Goal: Information Seeking & Learning: Learn about a topic

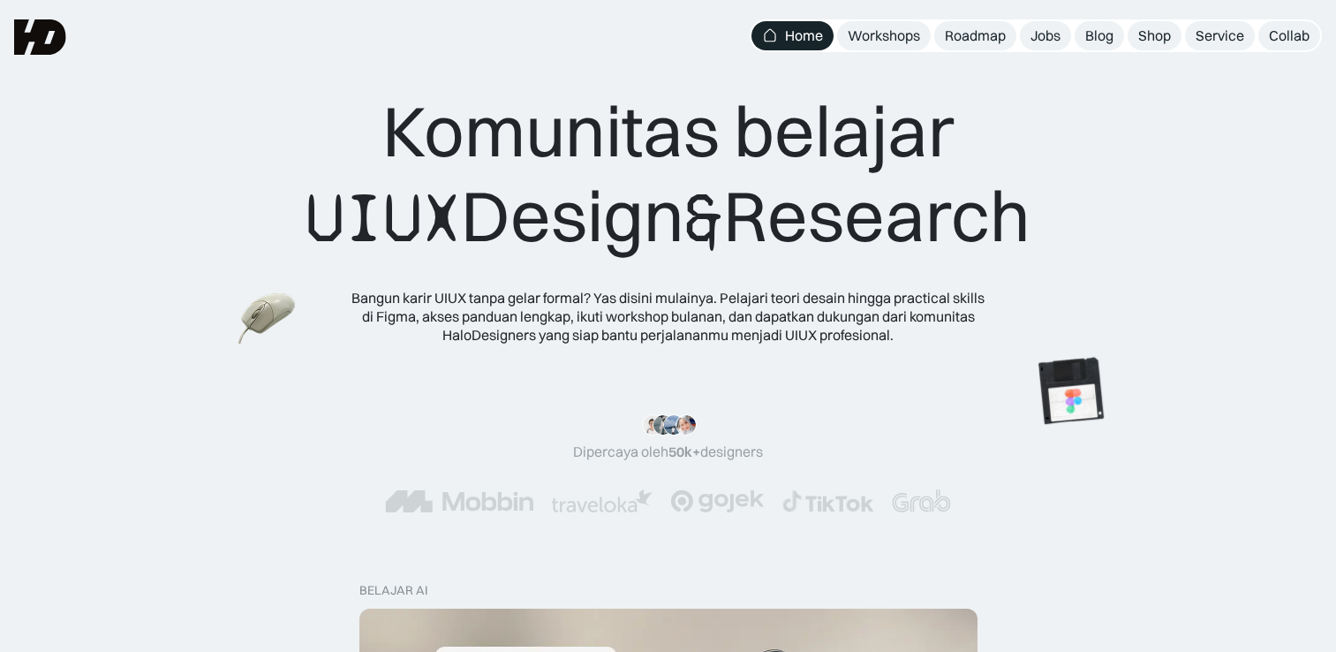
scroll to position [4748, 0]
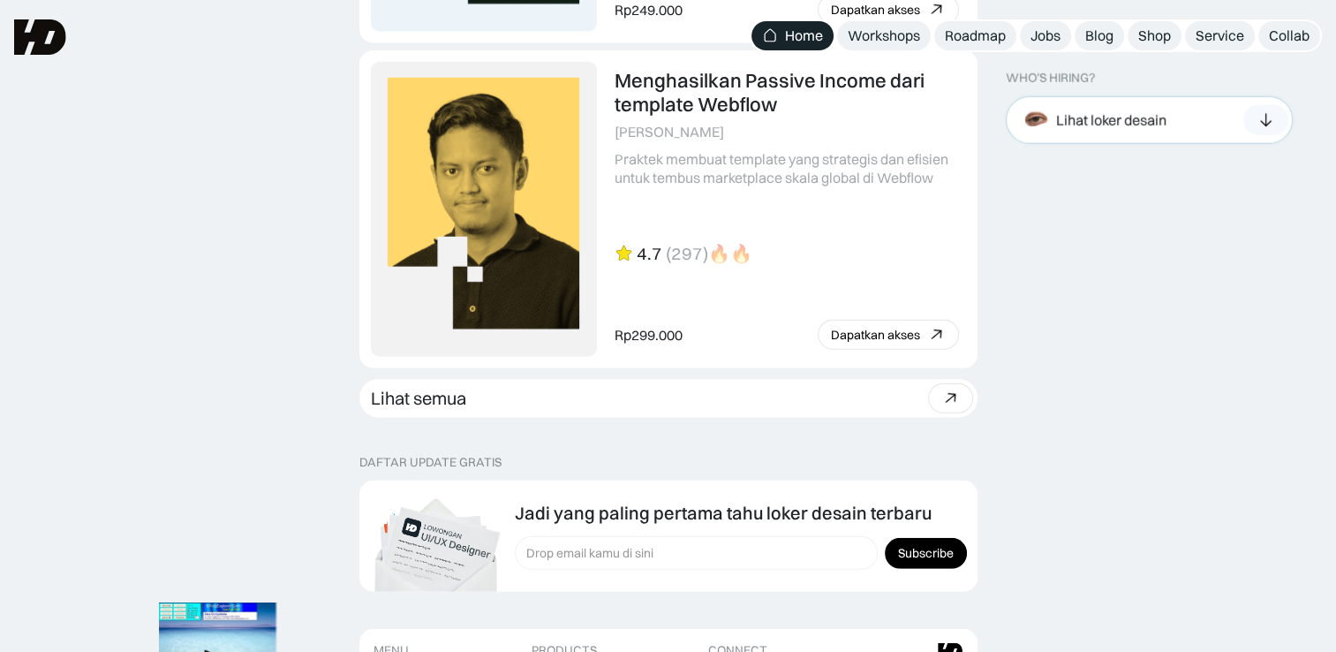
click at [1141, 109] on div "Lihat loker desain" at bounding box center [1091, 120] width 149 height 39
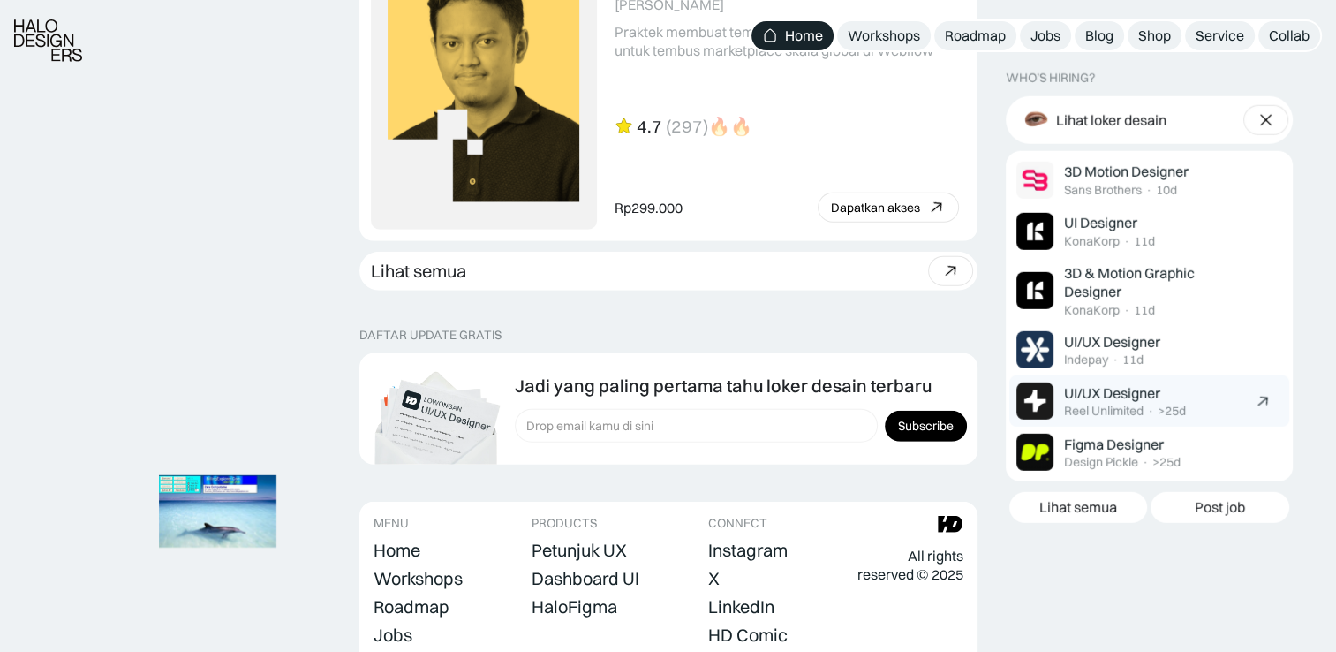
scroll to position [4943, 0]
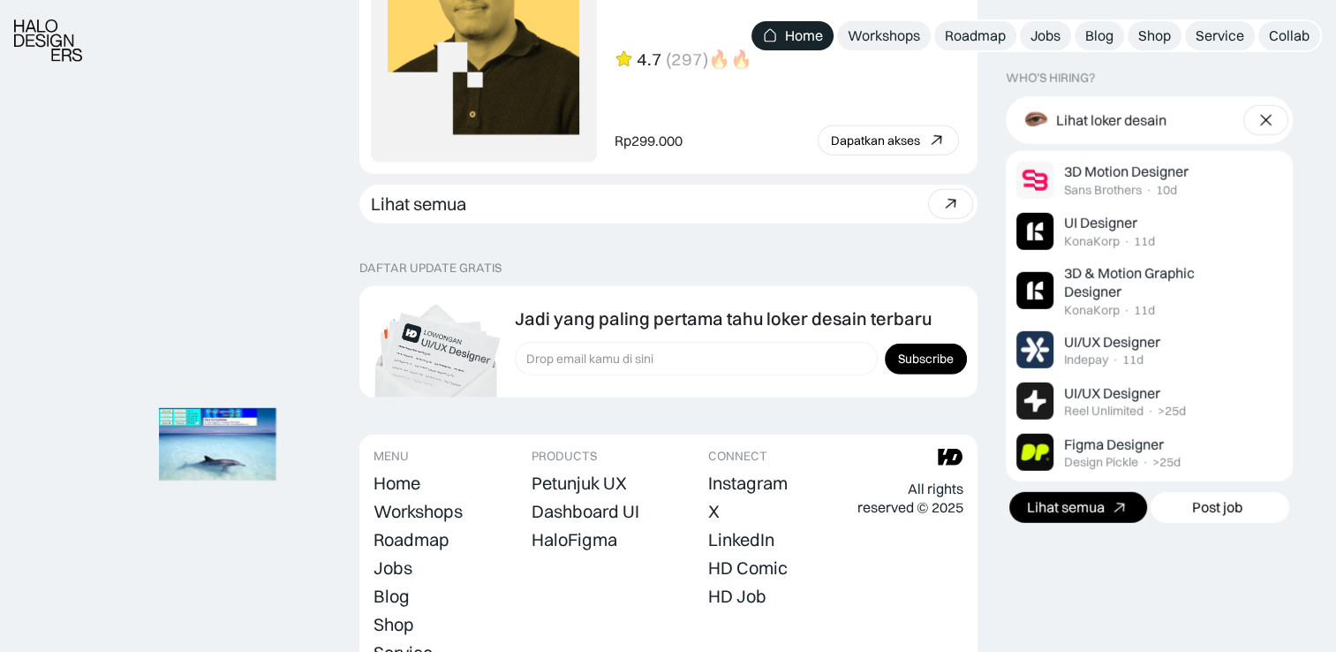
click at [1081, 511] on div "Lihat semua" at bounding box center [1066, 507] width 78 height 19
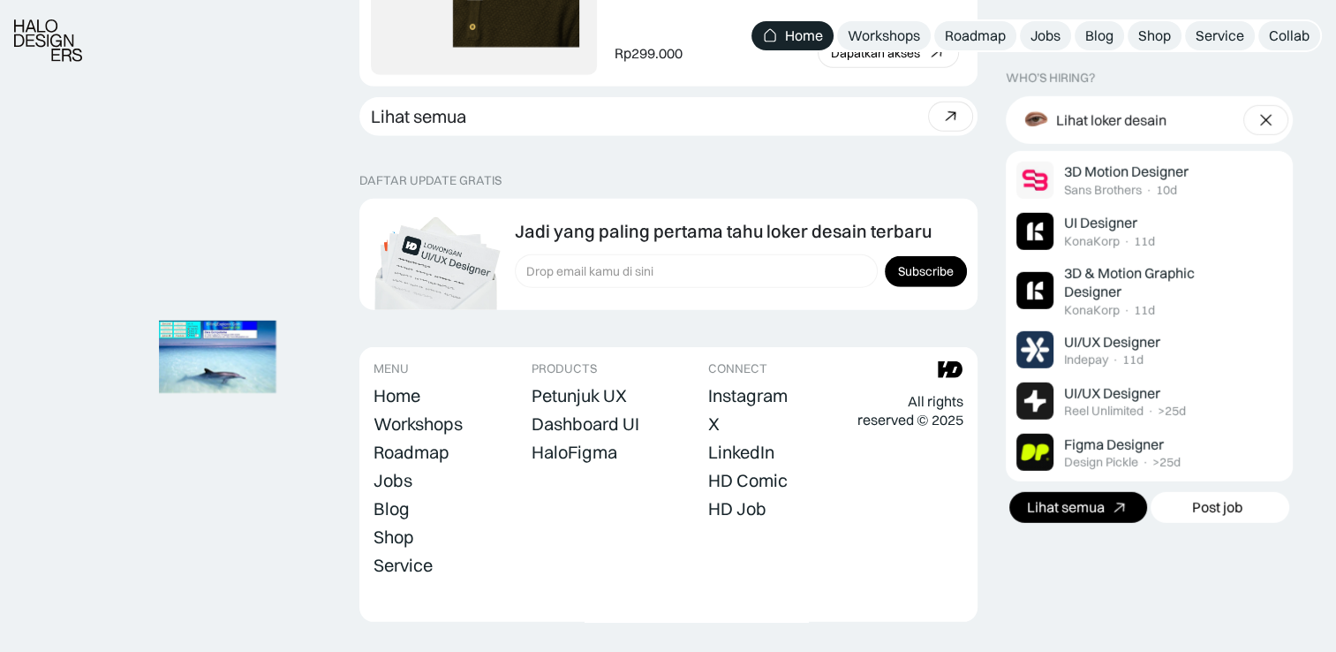
scroll to position [5031, 0]
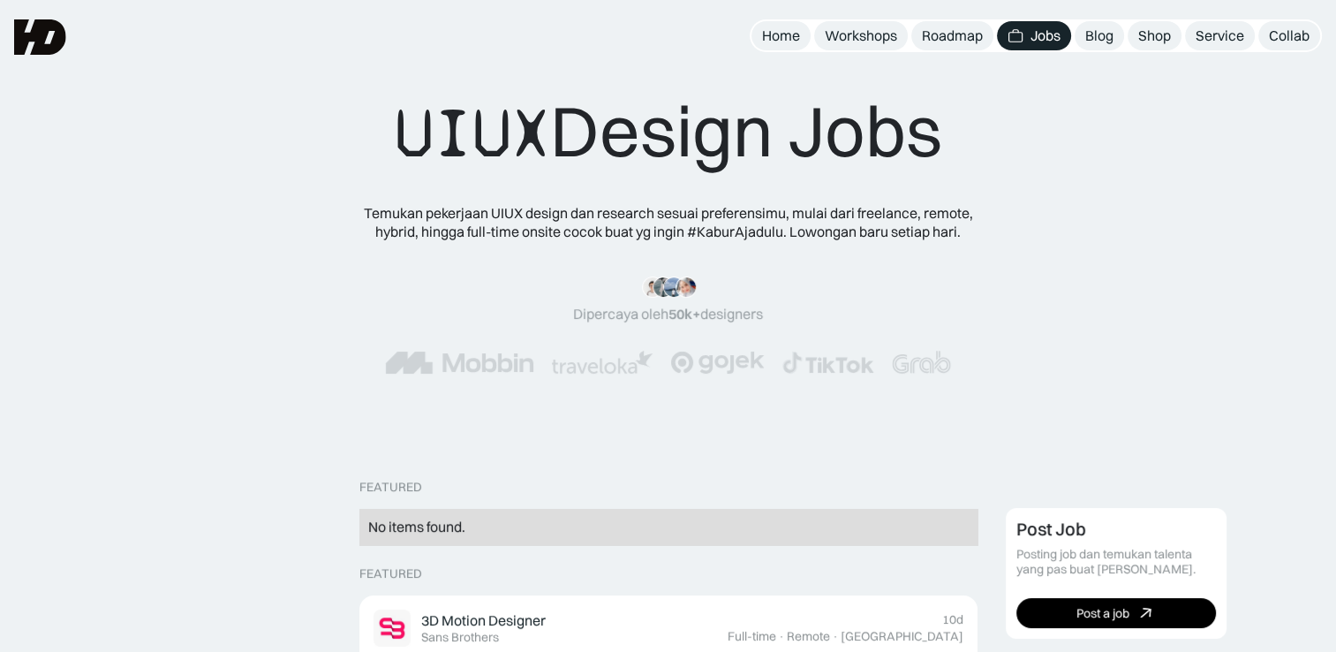
click at [1039, 170] on div "UIUX Design Jobs Temukan pekerjaan UIUX design dan research sesuai preferensimu…" at bounding box center [668, 248] width 1195 height 321
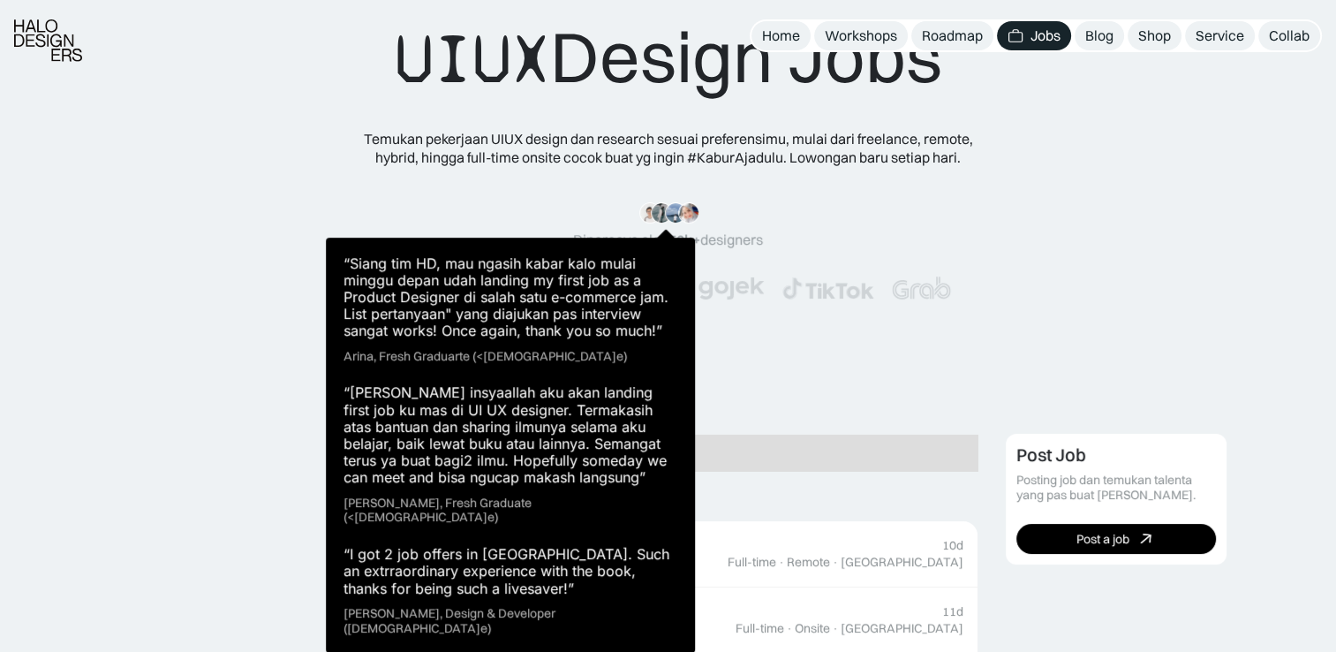
scroll to position [74, 0]
